Goal: Task Accomplishment & Management: Manage account settings

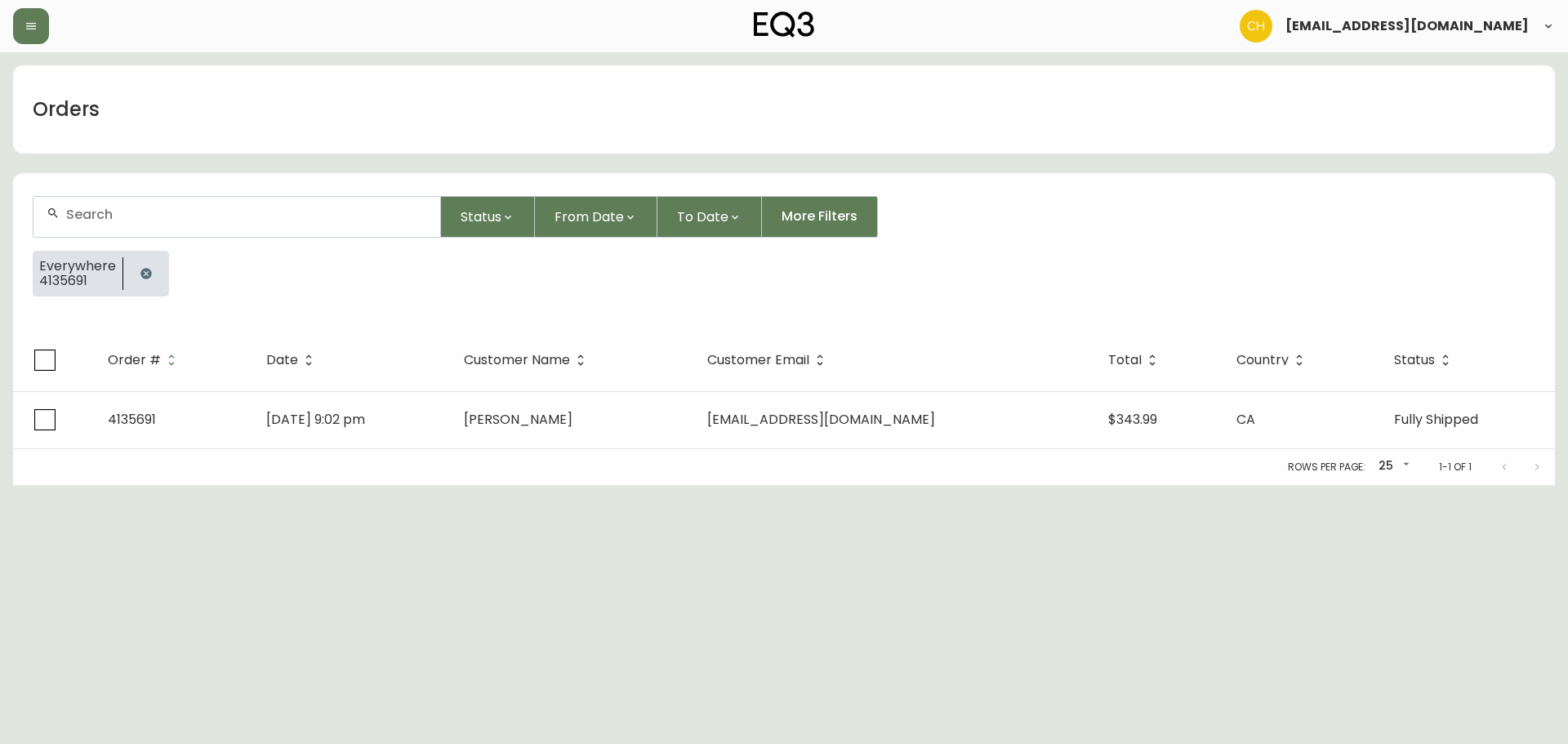
click at [146, 214] on input "text" at bounding box center [247, 215] width 361 height 16
type input "4135711"
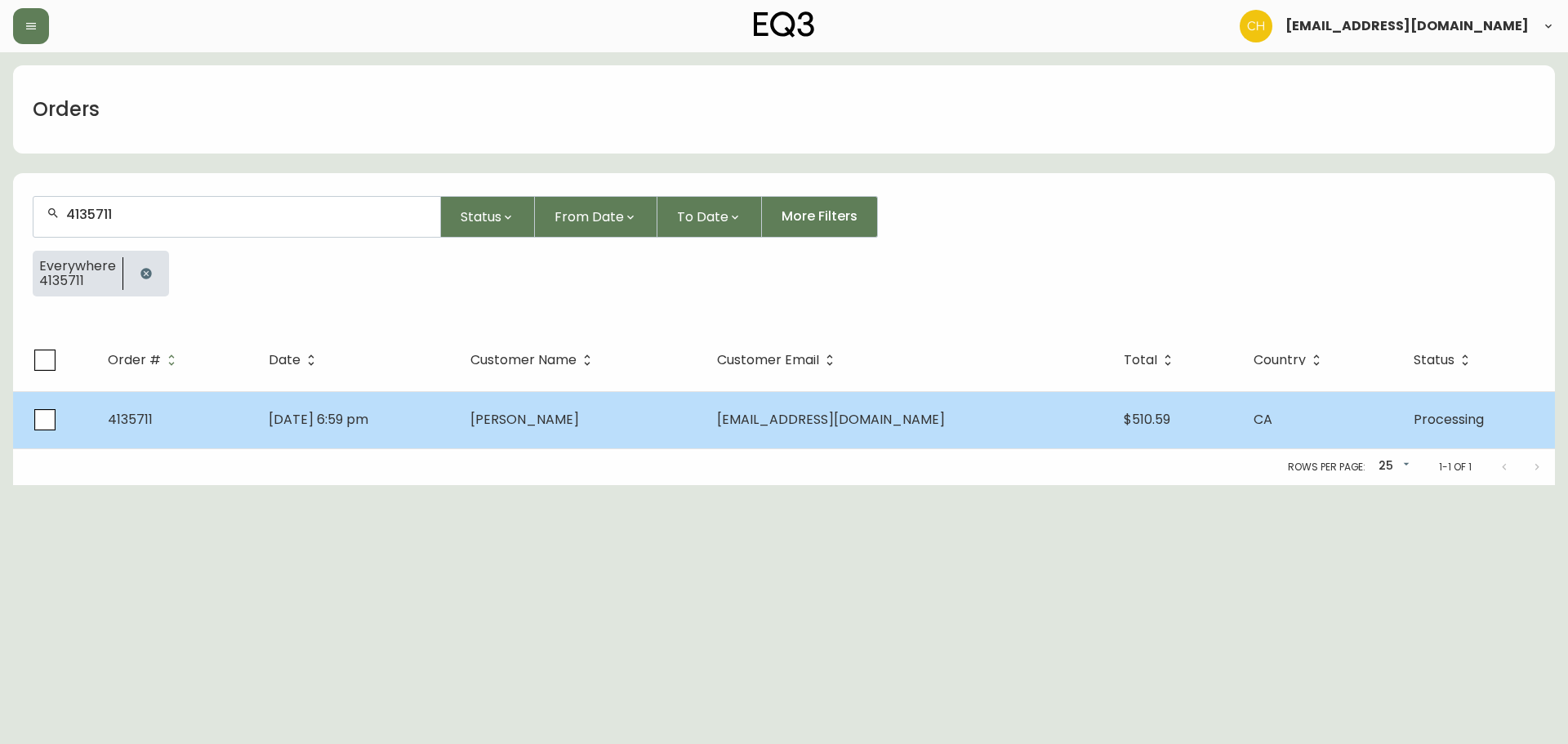
click at [570, 415] on span "[PERSON_NAME]" at bounding box center [524, 419] width 108 height 19
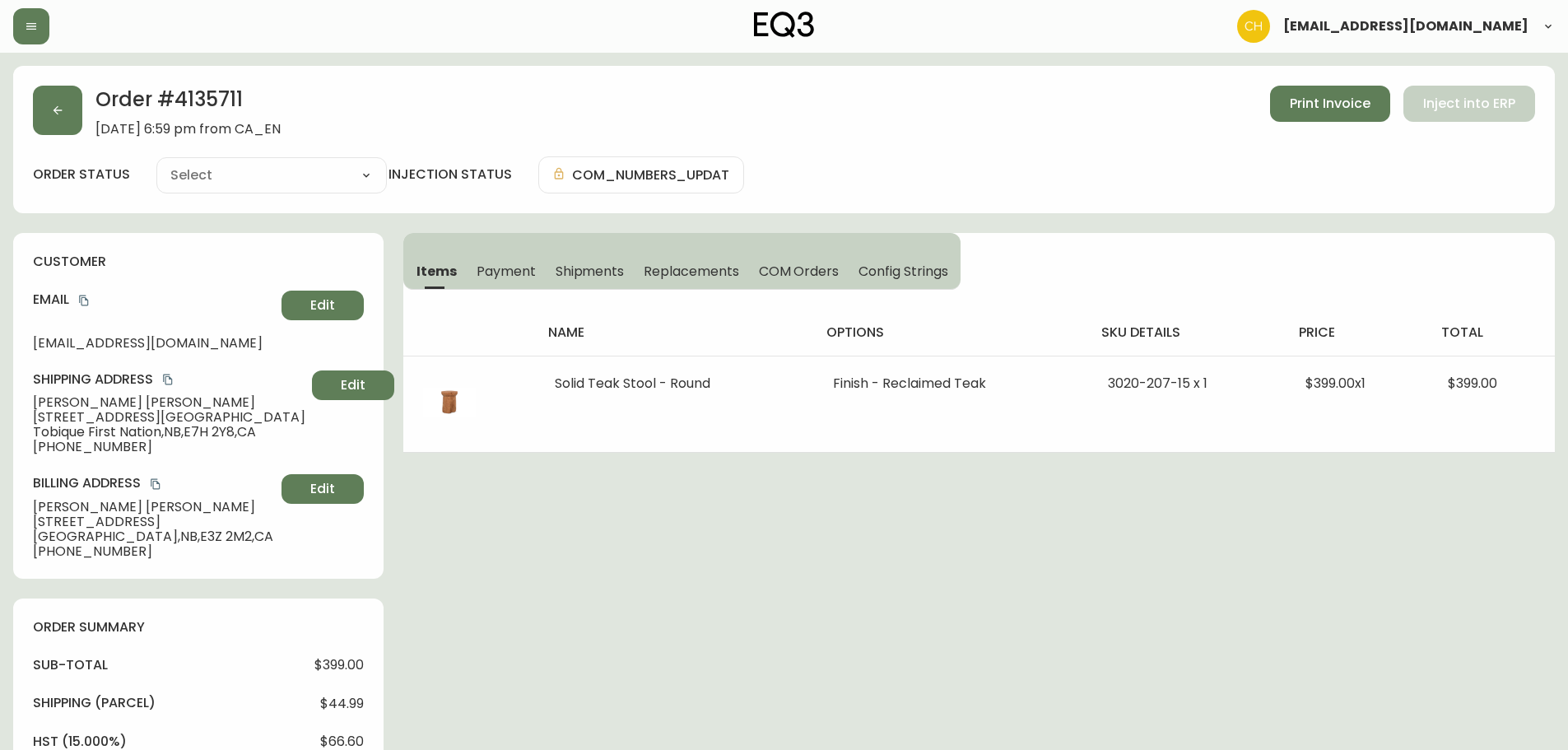
type input "Processing"
select select "PROCESSING"
click at [31, 100] on div "Order # 4135711 [DATE] 6:59 pm from CA_EN Print Invoice Inject into ERP order s…" at bounding box center [783, 140] width 1541 height 147
click at [48, 110] on button "button" at bounding box center [58, 110] width 49 height 49
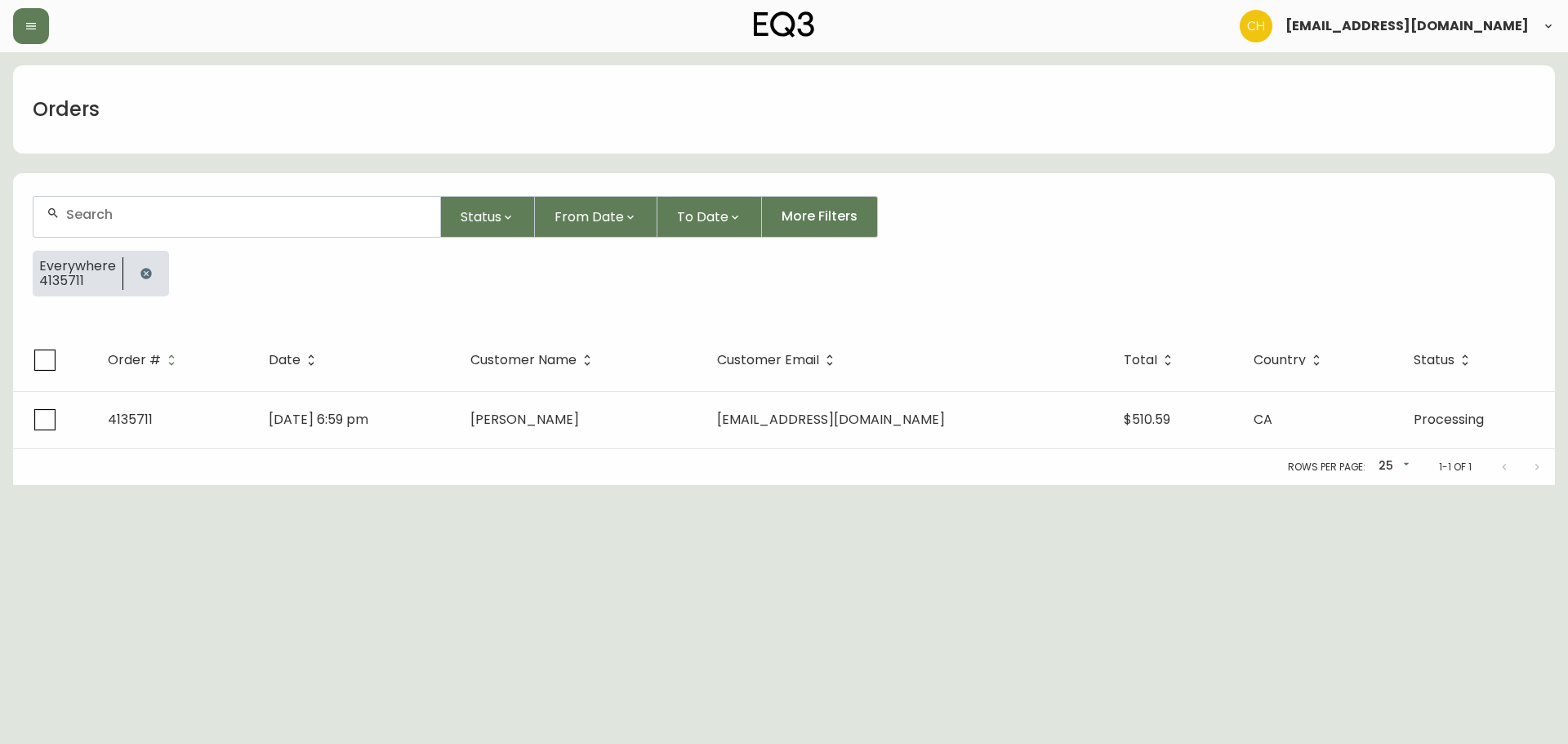
click at [128, 224] on div at bounding box center [236, 216] width 406 height 40
type input "4135709"
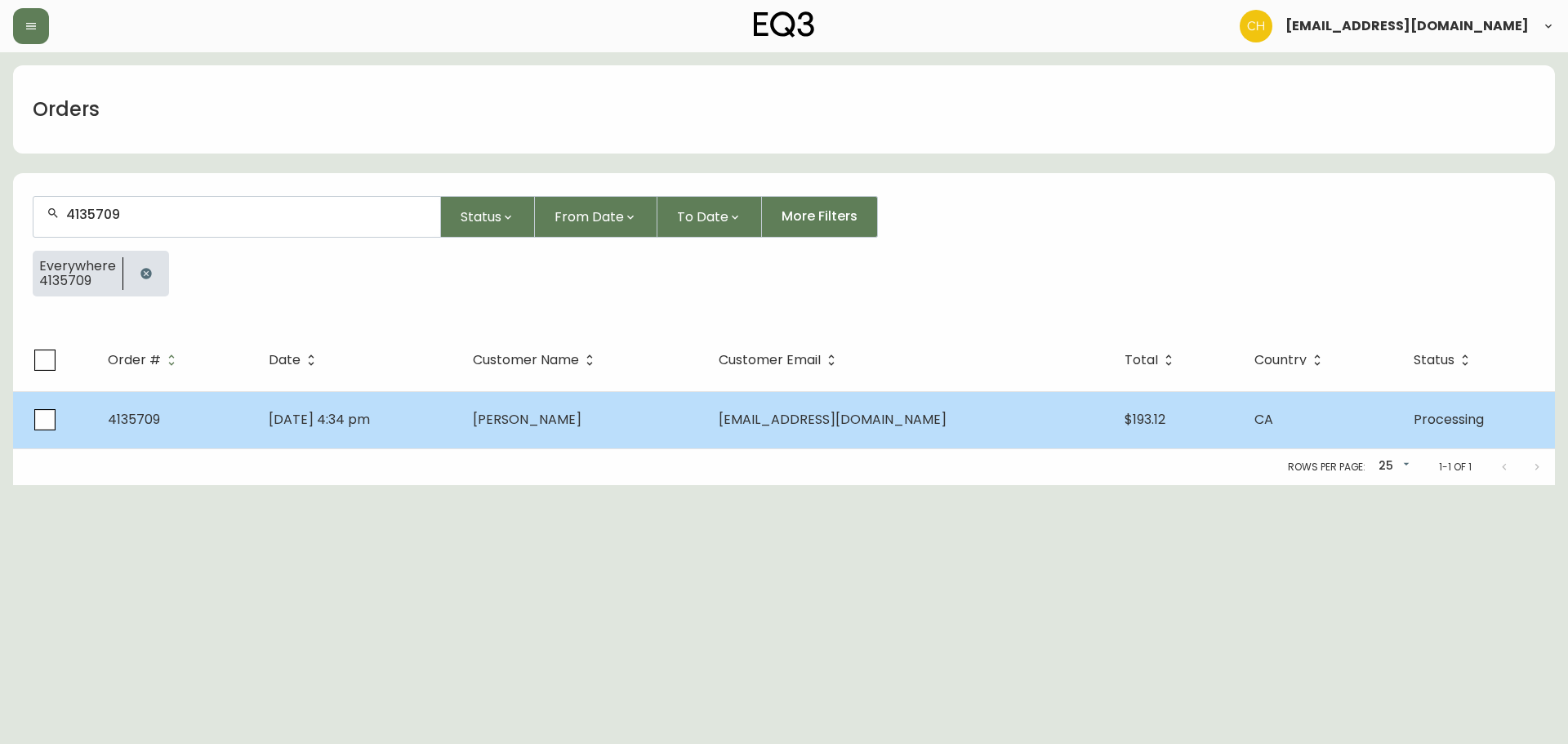
click at [592, 431] on td "[PERSON_NAME]" at bounding box center [583, 419] width 246 height 58
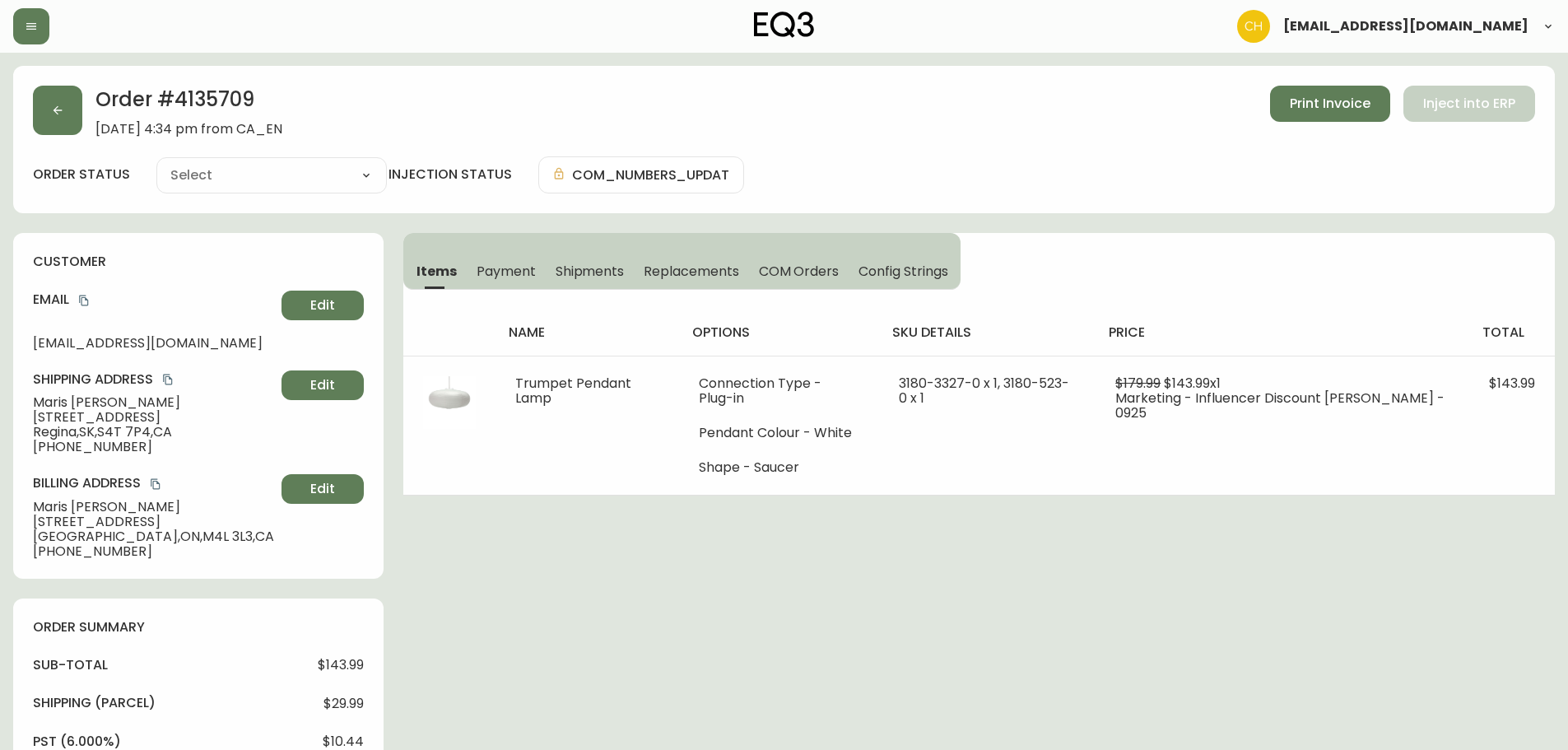
type input "Processing"
select select "PROCESSING"
click at [67, 125] on button "button" at bounding box center [58, 110] width 49 height 49
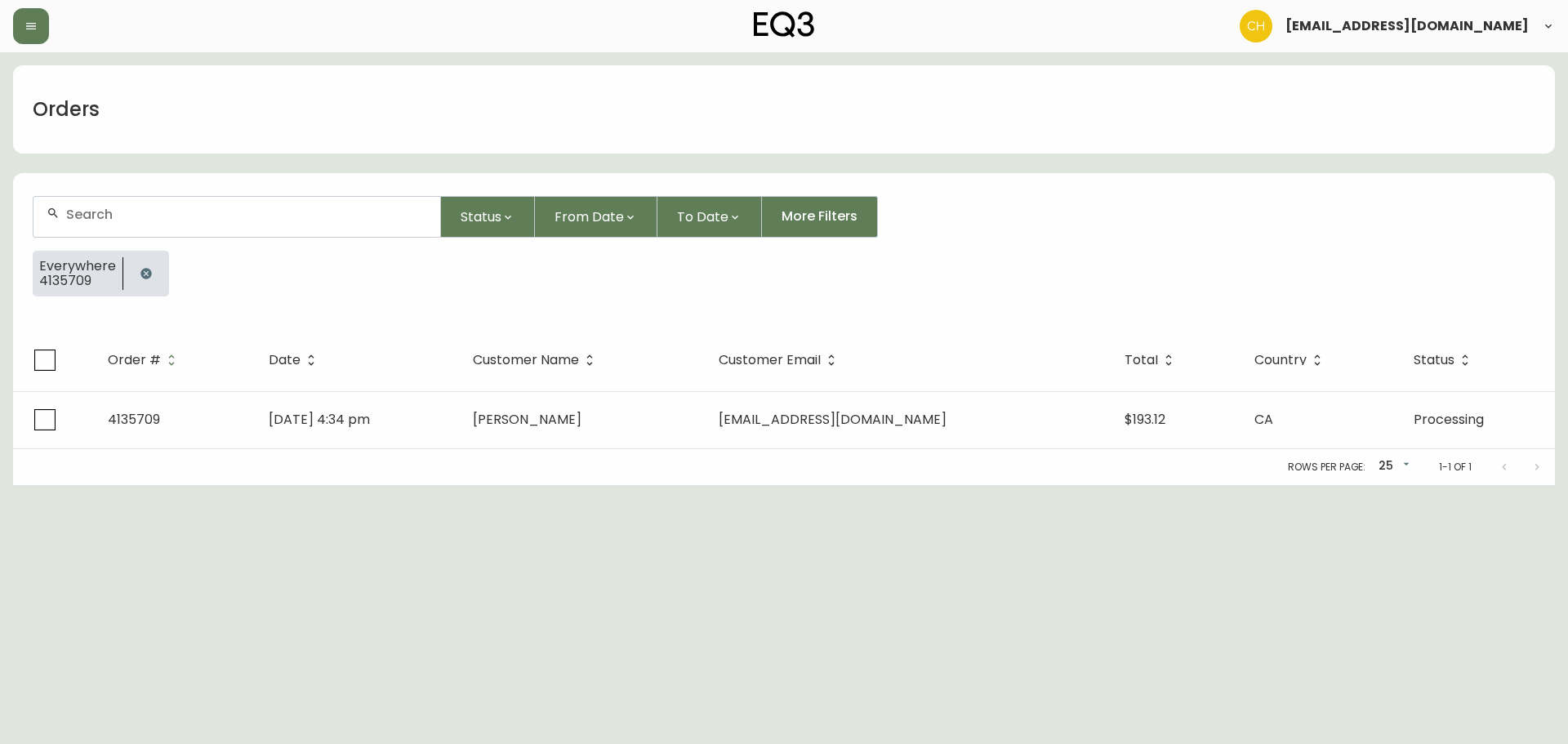
click at [94, 215] on input "text" at bounding box center [247, 215] width 361 height 16
type input "4135712"
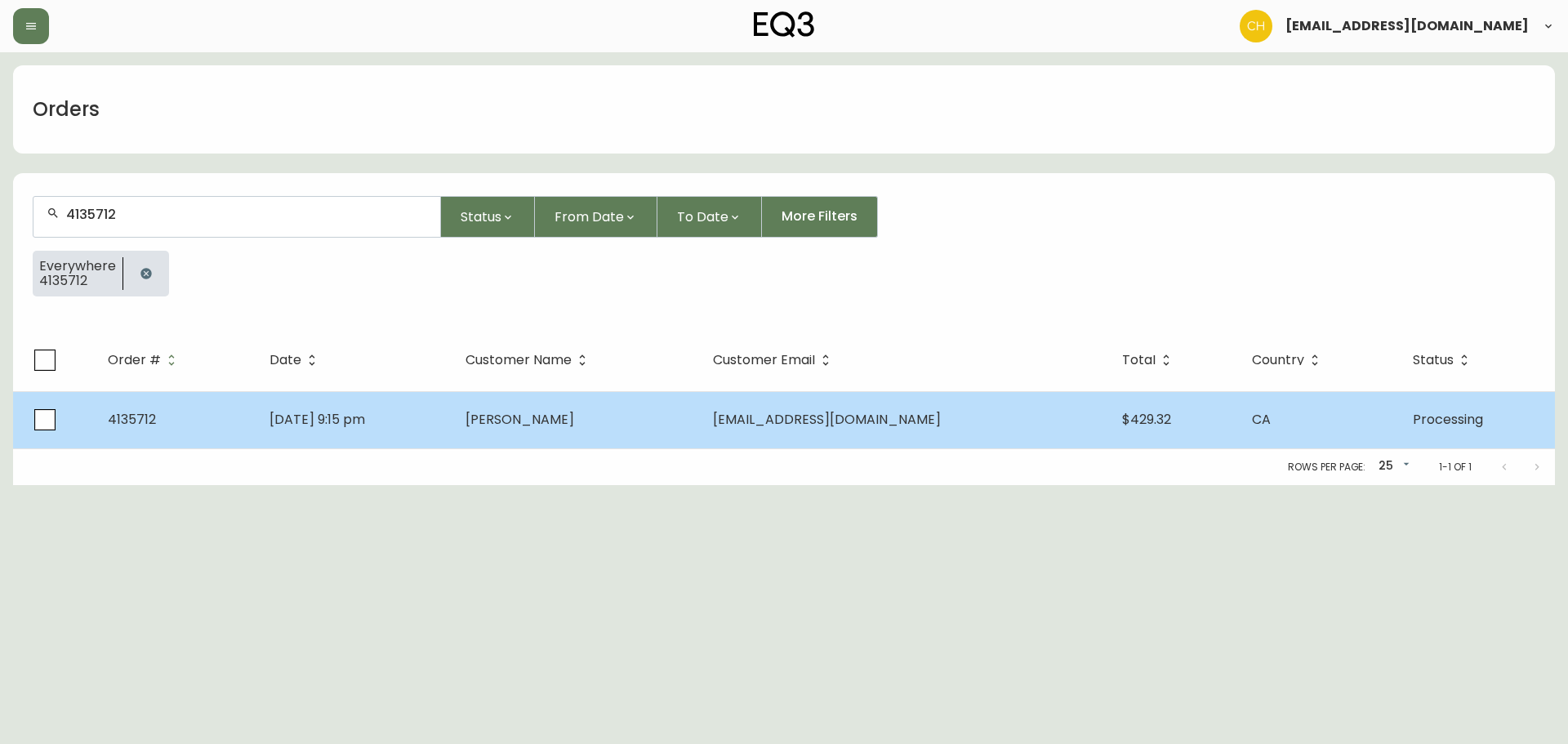
click at [527, 436] on td "[PERSON_NAME]" at bounding box center [576, 419] width 248 height 58
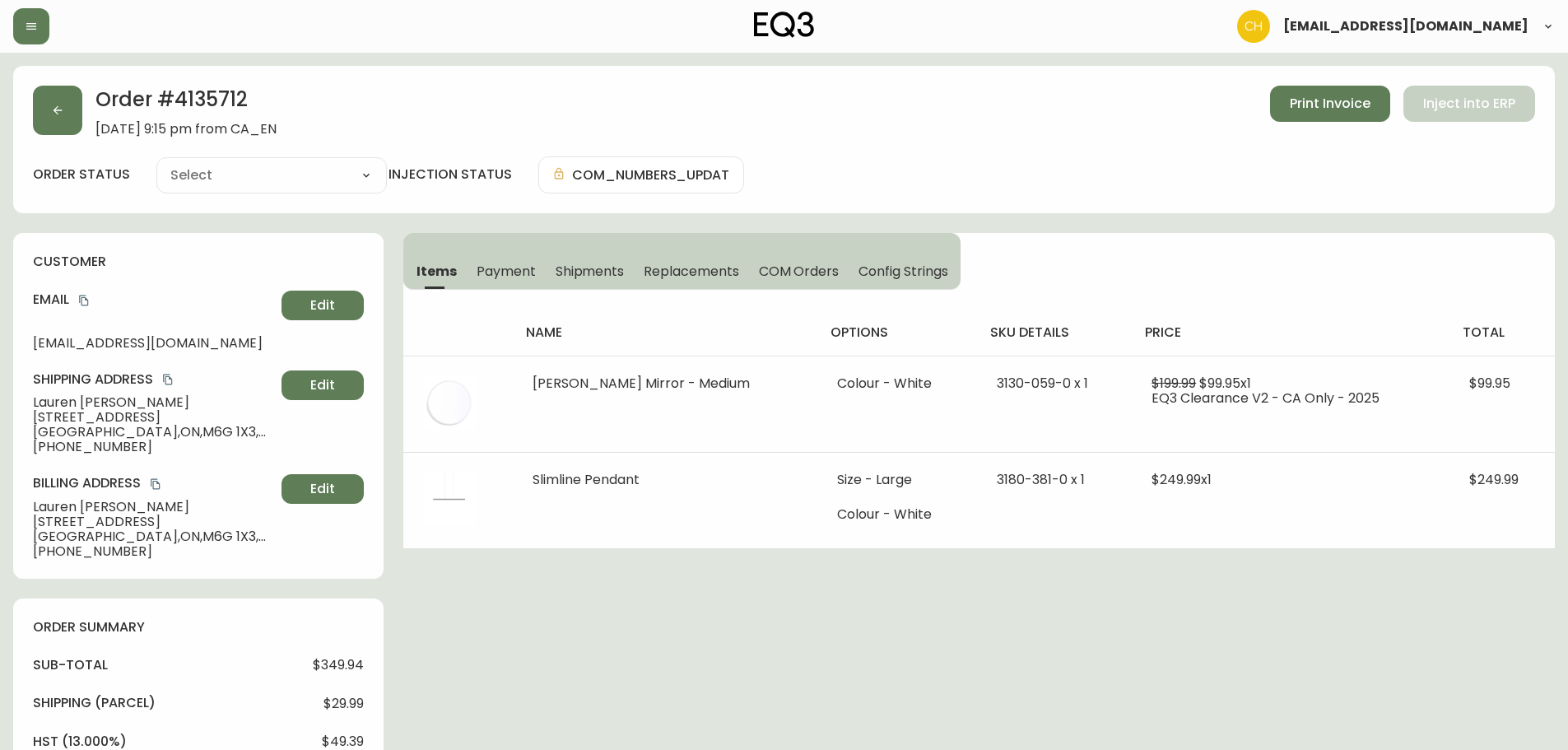
type input "Processing"
select select "PROCESSING"
click at [67, 101] on button "button" at bounding box center [58, 110] width 49 height 49
